Goal: Task Accomplishment & Management: Manage account settings

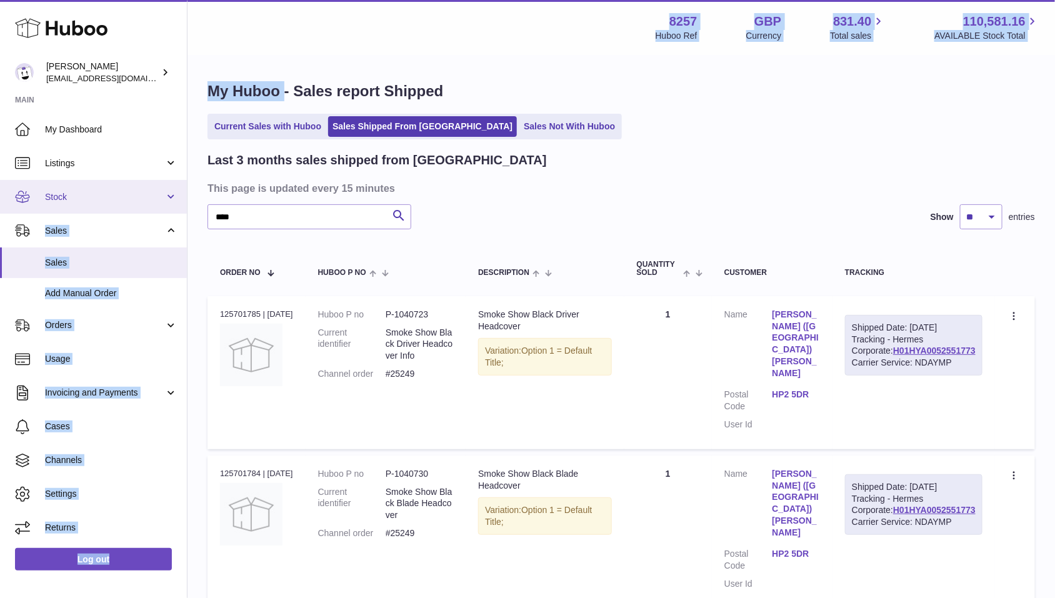
drag, startPoint x: 0, startPoint y: 0, endPoint x: 135, endPoint y: 201, distance: 242.4
click at [135, 201] on div "Huboo Don Magrane don@skinsgolf.com Main My Dashboard Listings Not with Huboo L…" at bounding box center [527, 436] width 1055 height 873
click at [135, 201] on span "Stock" at bounding box center [104, 197] width 119 height 12
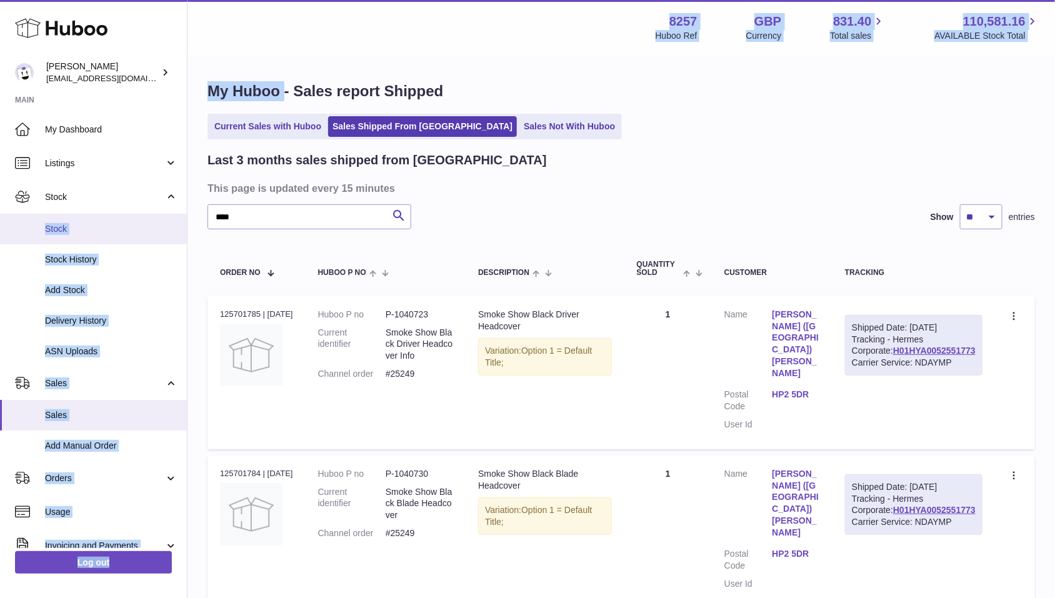
click at [91, 230] on span "Stock" at bounding box center [111, 229] width 133 height 12
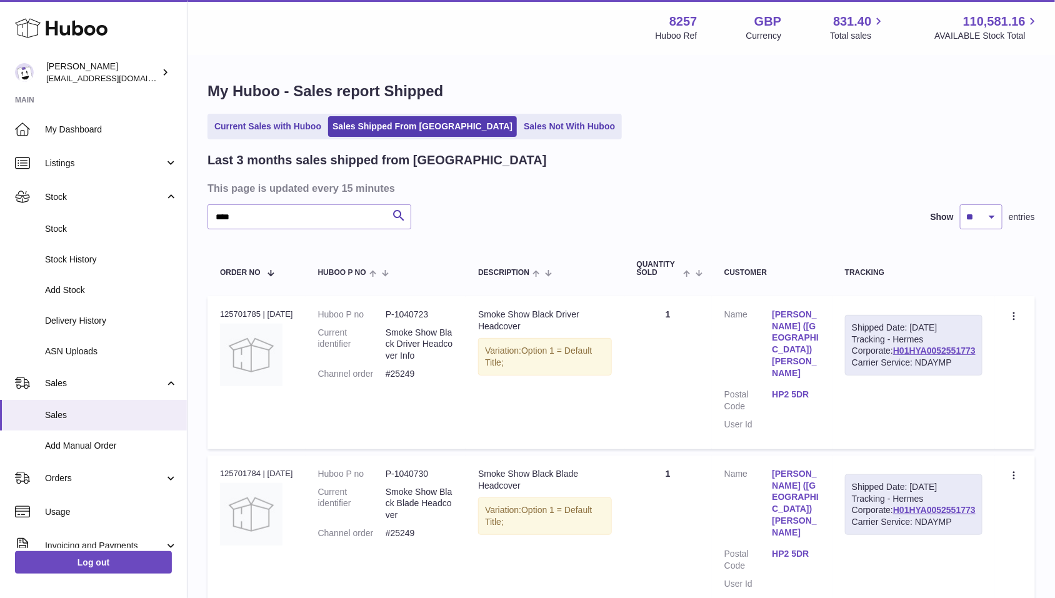
click at [795, 89] on h1 "My Huboo - Sales report Shipped" at bounding box center [622, 91] width 828 height 20
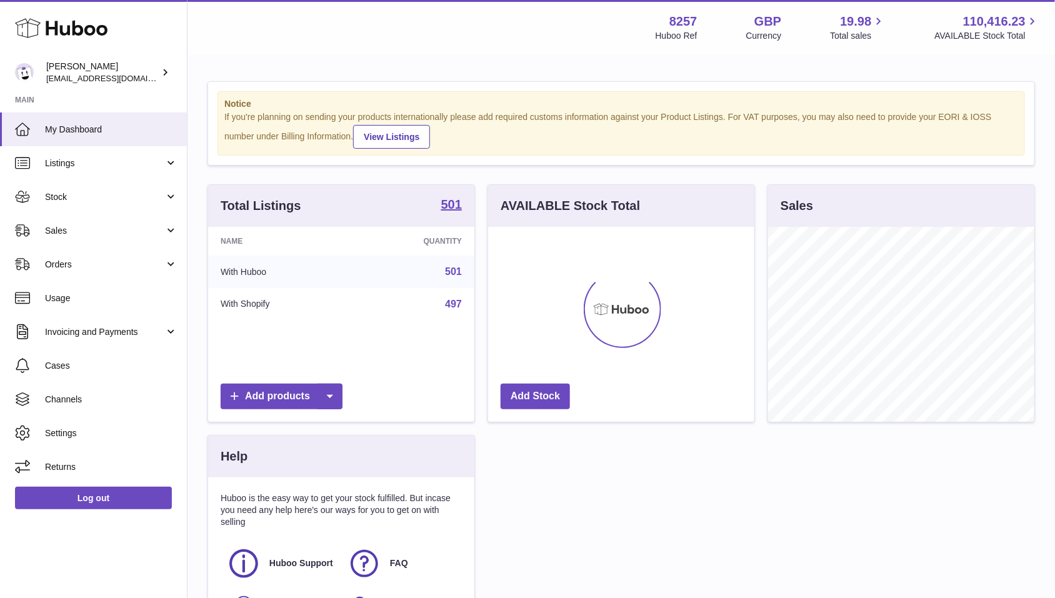
scroll to position [194, 266]
click at [156, 196] on span "Stock" at bounding box center [104, 197] width 119 height 12
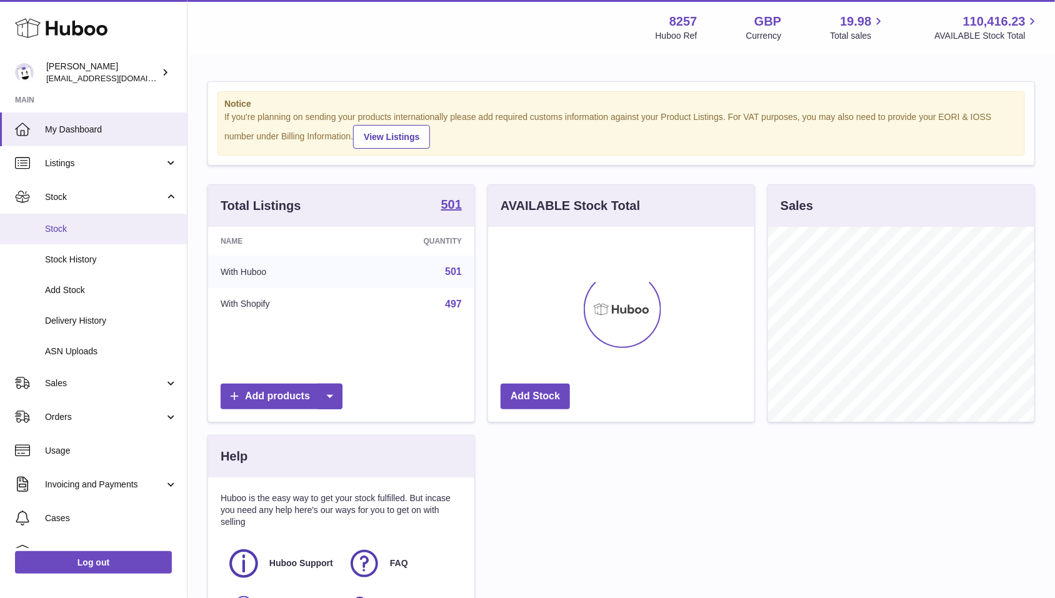
click at [111, 235] on link "Stock" at bounding box center [93, 229] width 187 height 31
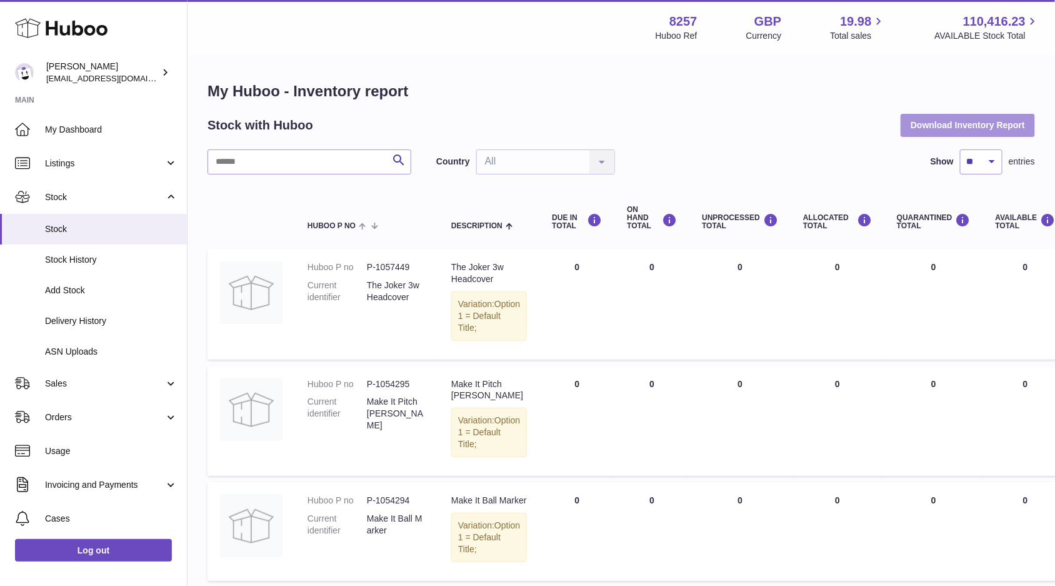
click at [952, 134] on button "Download Inventory Report" at bounding box center [968, 125] width 134 height 23
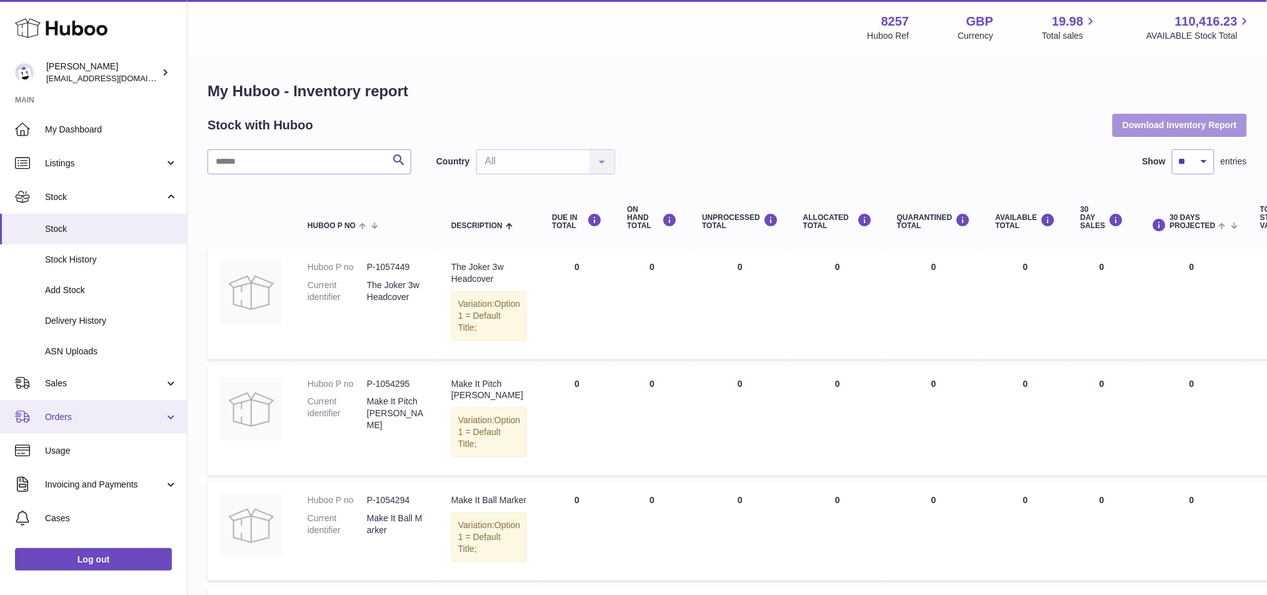
scroll to position [78, 0]
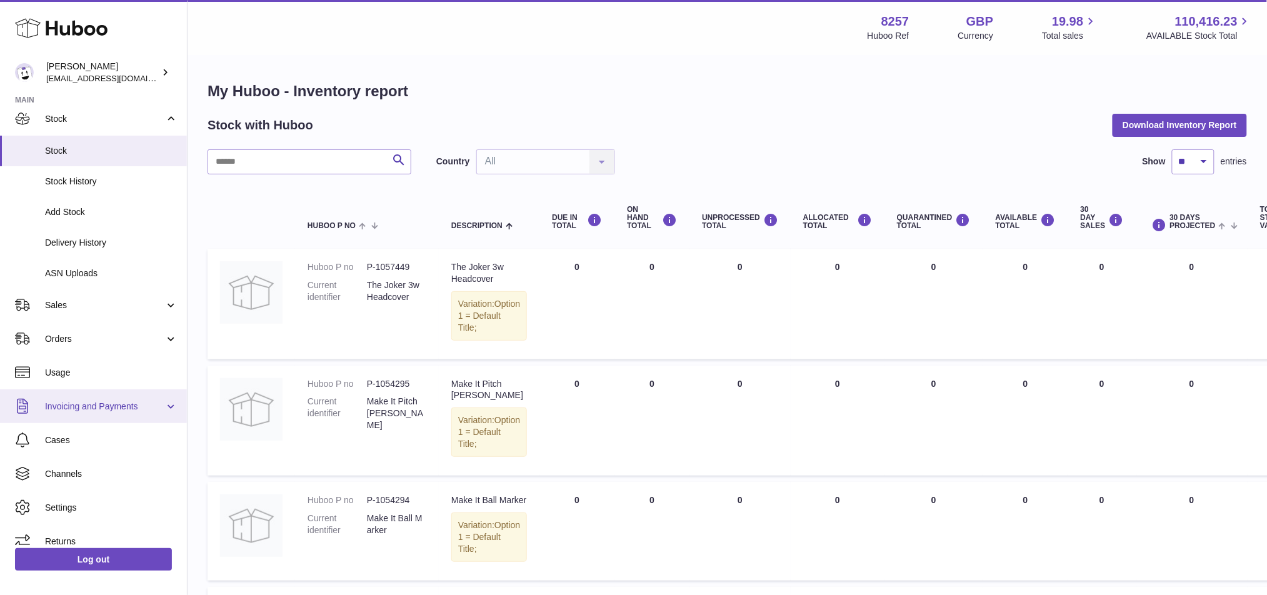
click at [143, 413] on link "Invoicing and Payments" at bounding box center [93, 406] width 187 height 34
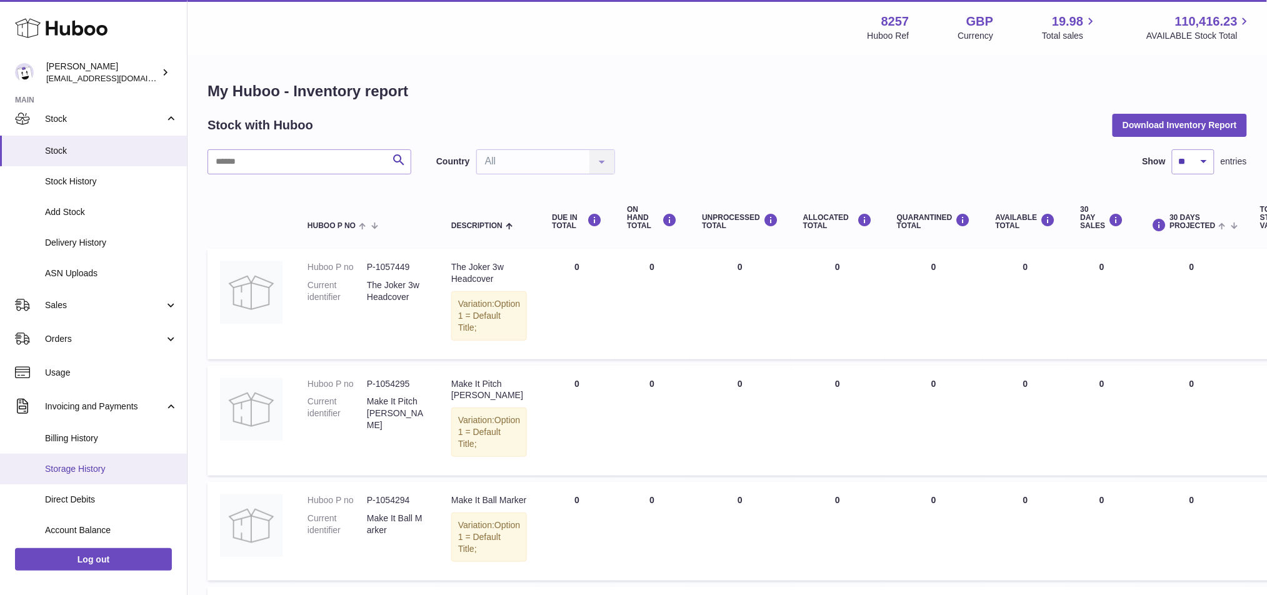
click at [108, 463] on span "Storage History" at bounding box center [111, 469] width 133 height 12
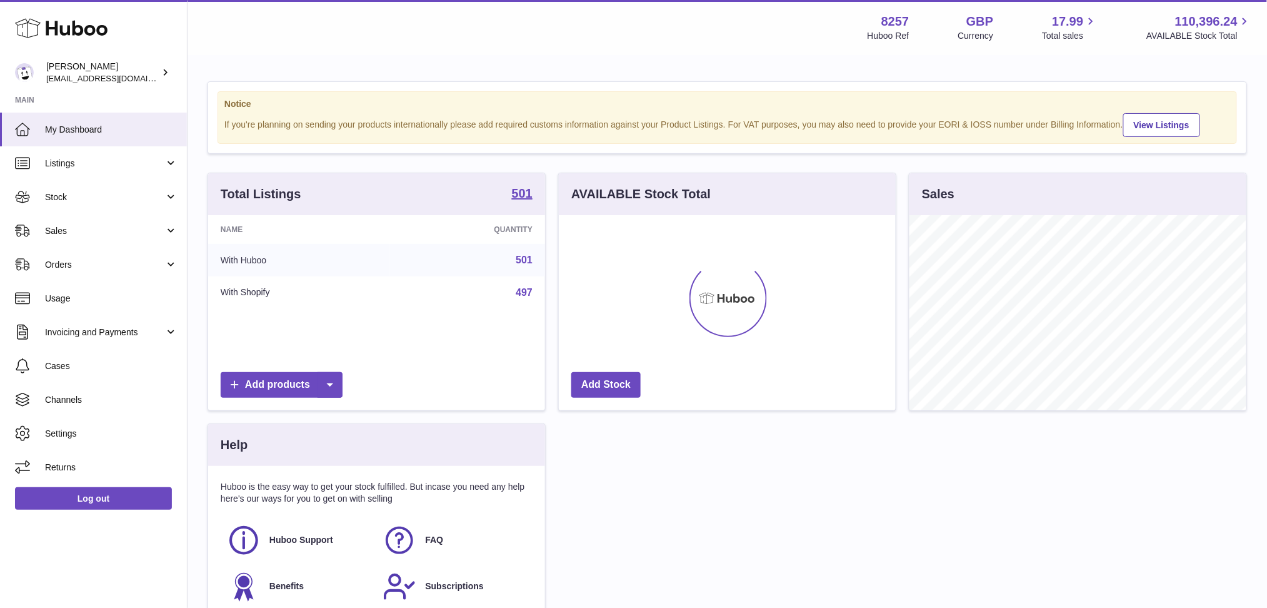
scroll to position [194, 337]
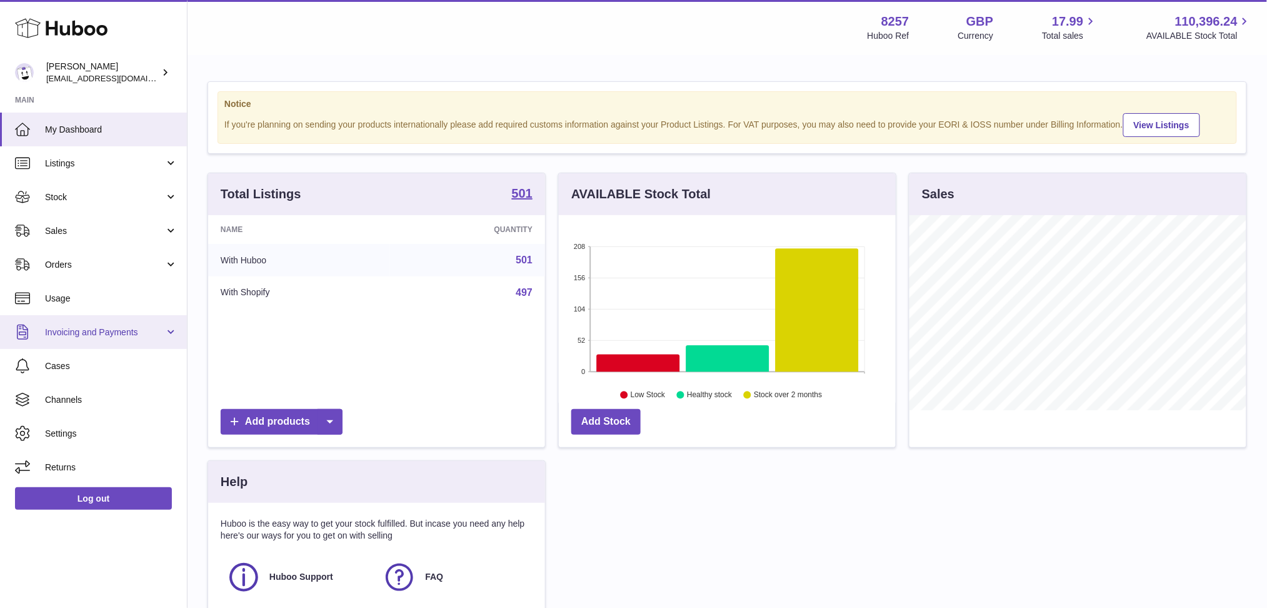
click at [114, 326] on span "Invoicing and Payments" at bounding box center [104, 332] width 119 height 12
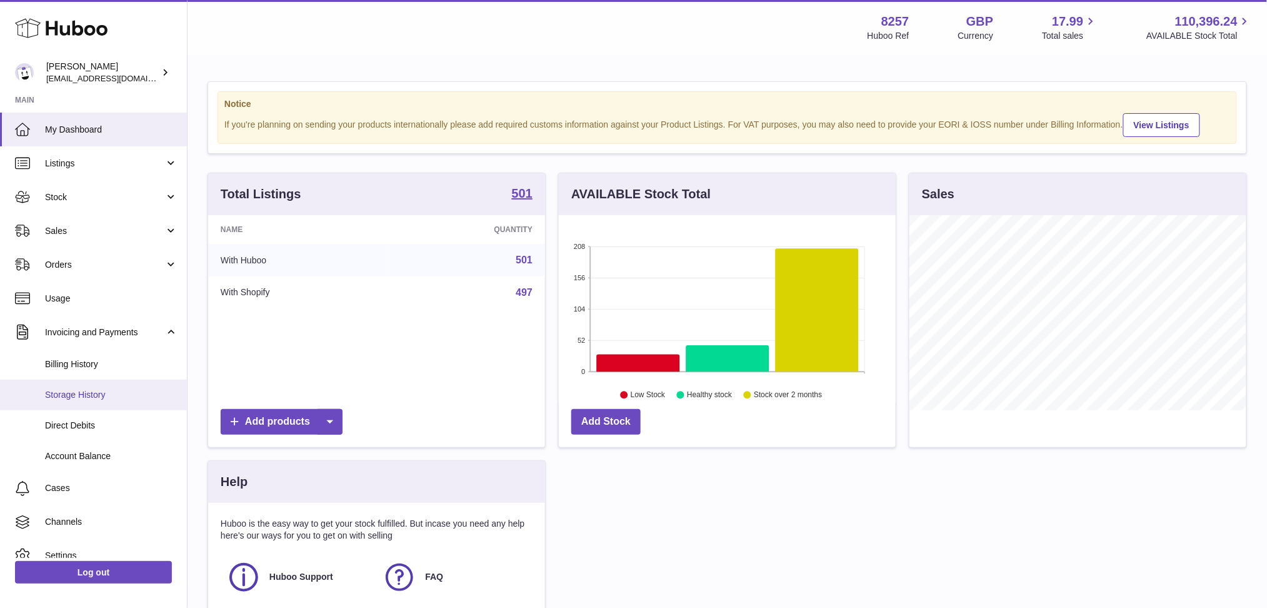
click at [104, 396] on span "Storage History" at bounding box center [111, 395] width 133 height 12
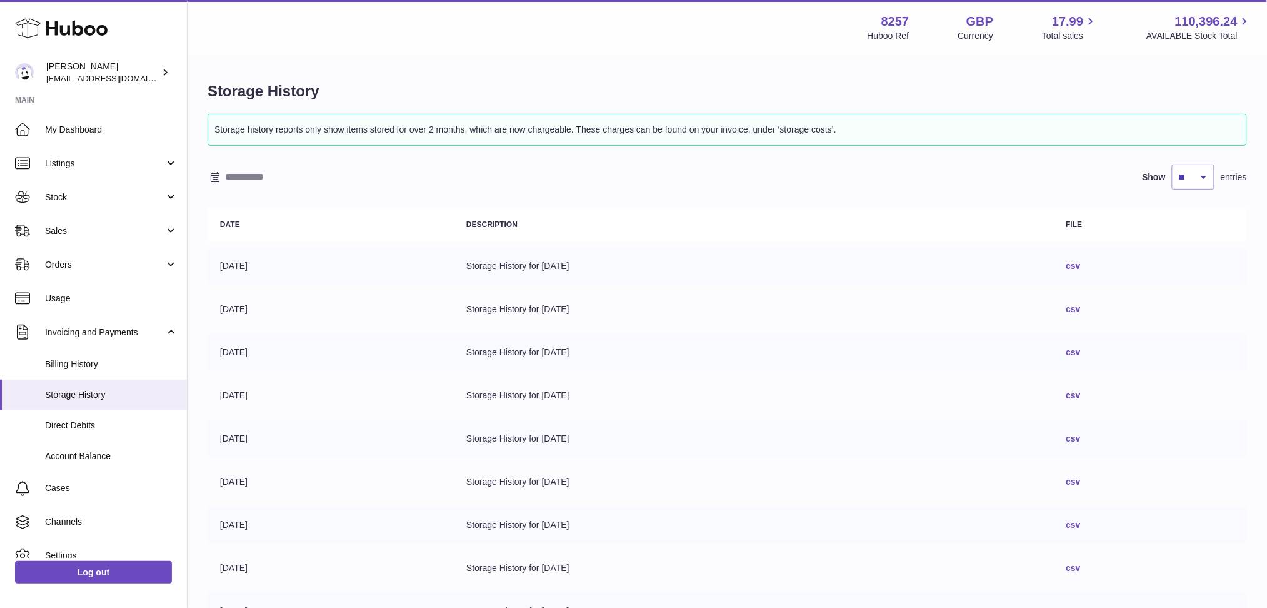
click at [1081, 266] on link "csv" at bounding box center [1073, 266] width 14 height 10
click at [126, 366] on span "Billing History" at bounding box center [111, 364] width 133 height 12
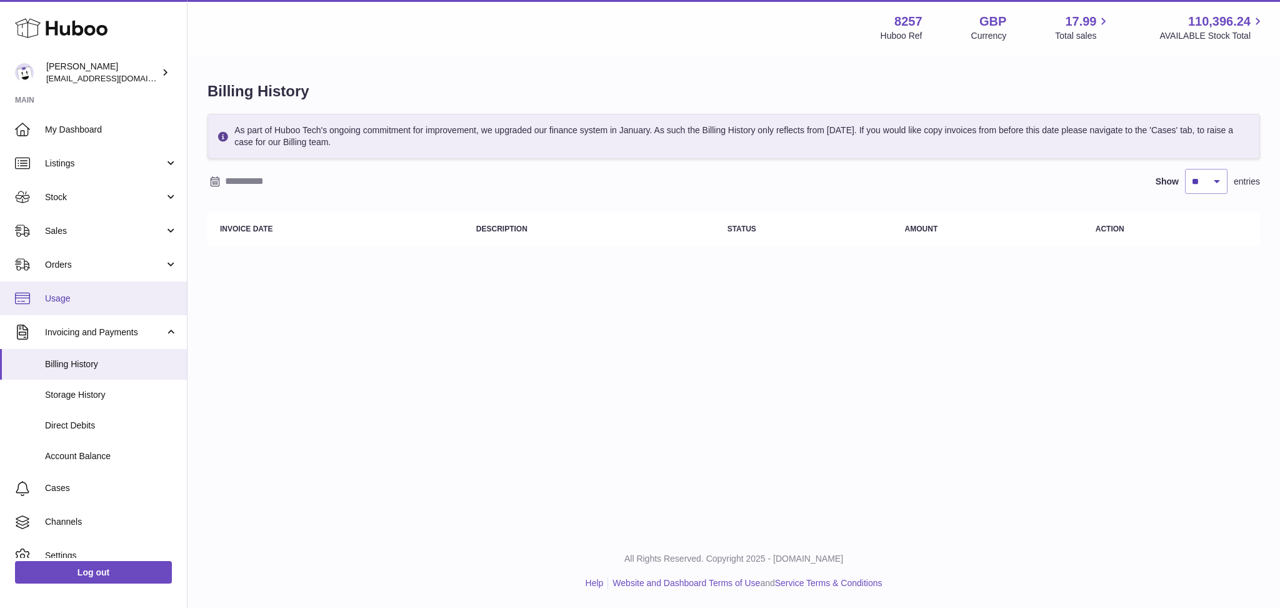
click at [81, 294] on span "Usage" at bounding box center [111, 299] width 133 height 12
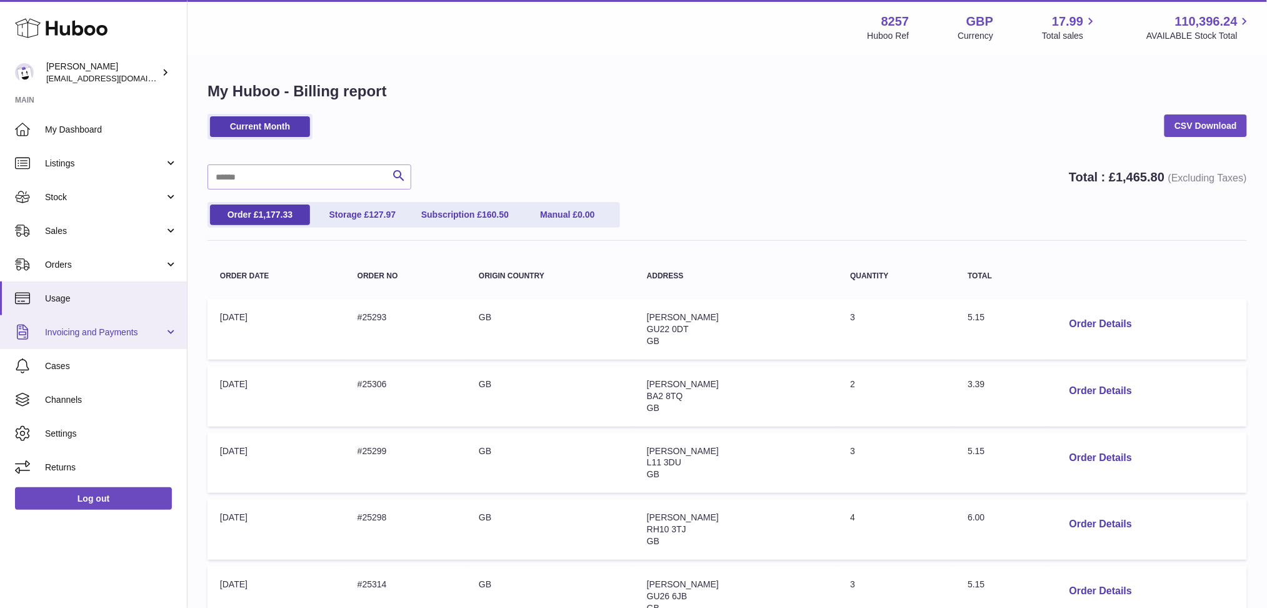
click at [120, 341] on link "Invoicing and Payments" at bounding box center [93, 332] width 187 height 34
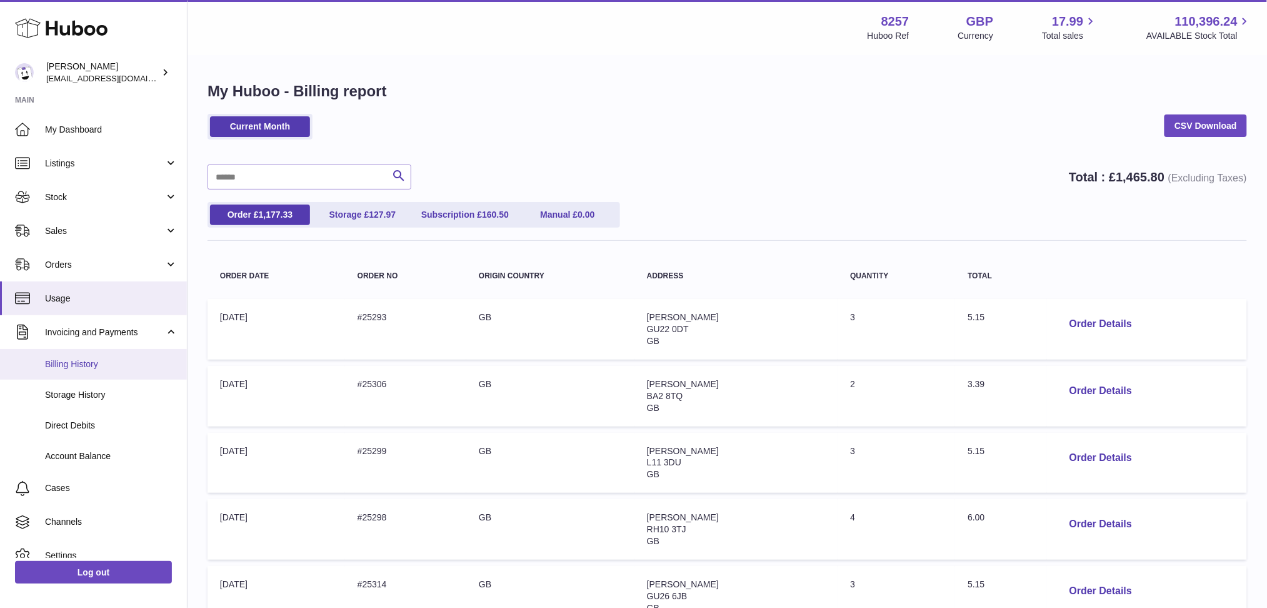
click at [102, 366] on span "Billing History" at bounding box center [111, 364] width 133 height 12
